Goal: Information Seeking & Learning: Learn about a topic

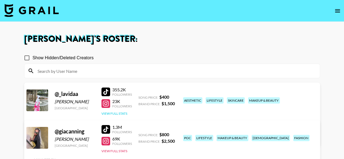
click at [119, 112] on button "View Full Stats" at bounding box center [115, 114] width 26 height 4
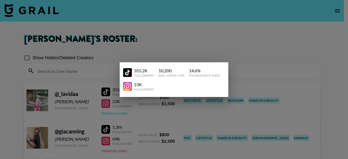
click at [119, 112] on div at bounding box center [174, 79] width 348 height 159
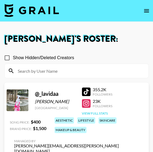
click at [99, 113] on button "View Full Stats" at bounding box center [95, 114] width 26 height 4
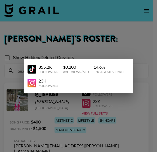
click at [134, 100] on div at bounding box center [78, 76] width 157 height 152
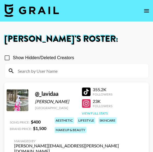
click at [96, 113] on button "View Full Stats" at bounding box center [95, 114] width 26 height 4
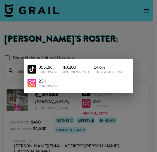
click at [133, 44] on div at bounding box center [78, 76] width 157 height 152
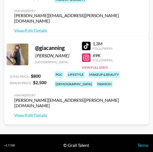
scroll to position [134, 0]
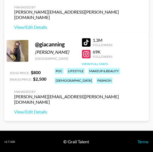
click at [98, 64] on button "View Full Stats" at bounding box center [95, 64] width 26 height 4
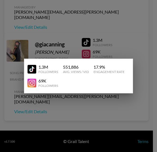
click at [137, 19] on div at bounding box center [78, 76] width 157 height 152
